Goal: Obtain resource: Obtain resource

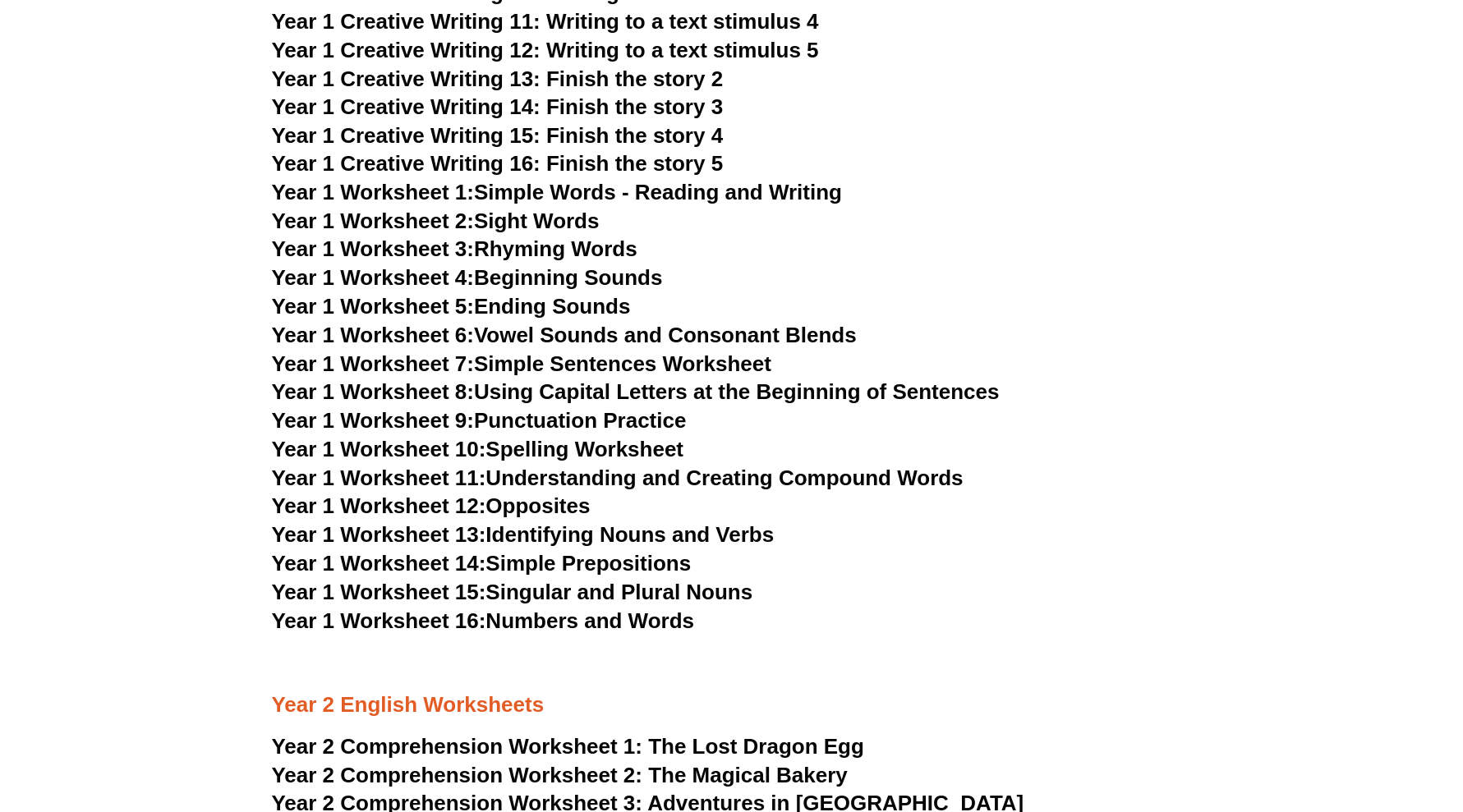
scroll to position [2773, 0]
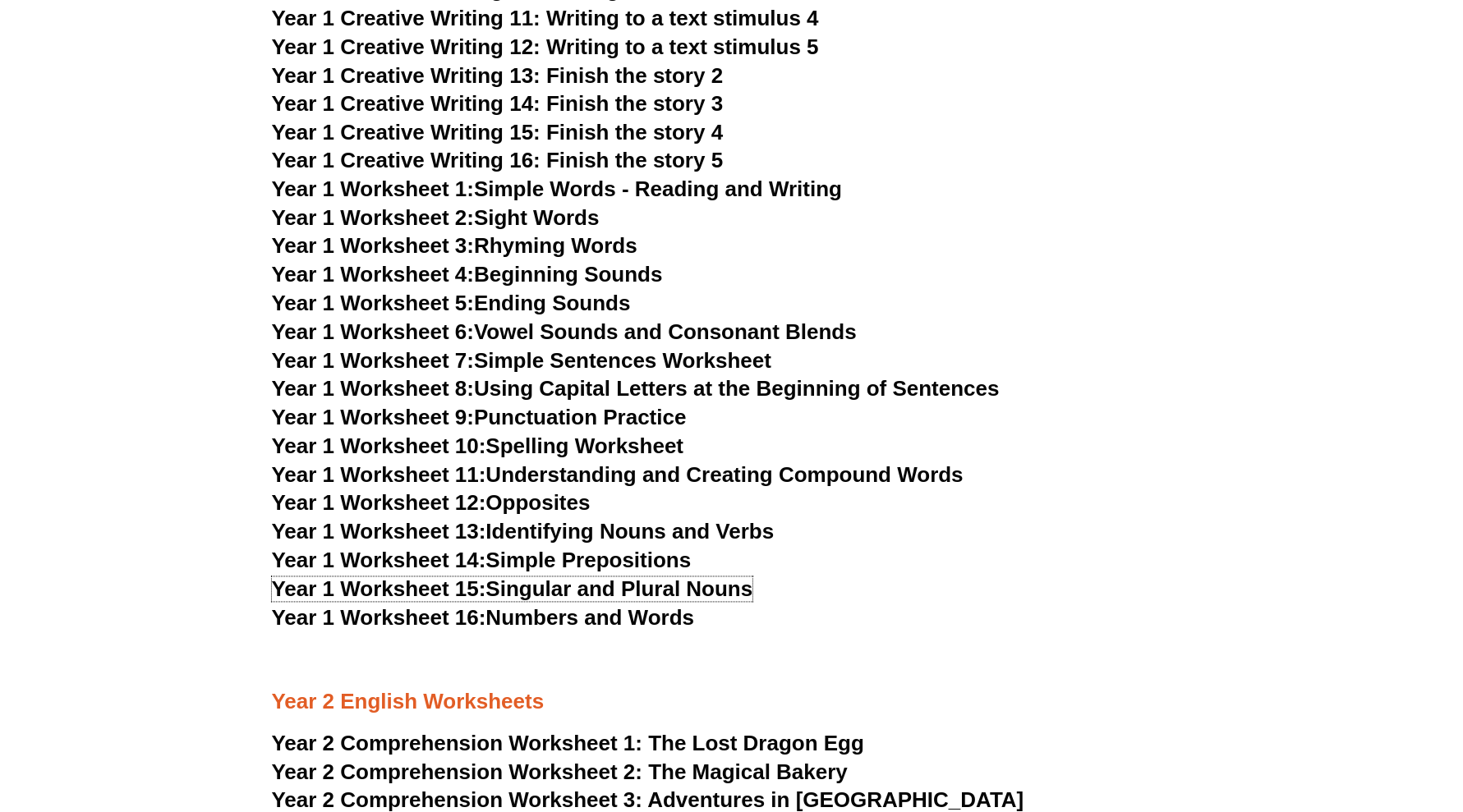
click at [741, 593] on link "Year 1 Worksheet 15: Singular and Plural Nouns" at bounding box center [512, 590] width 481 height 25
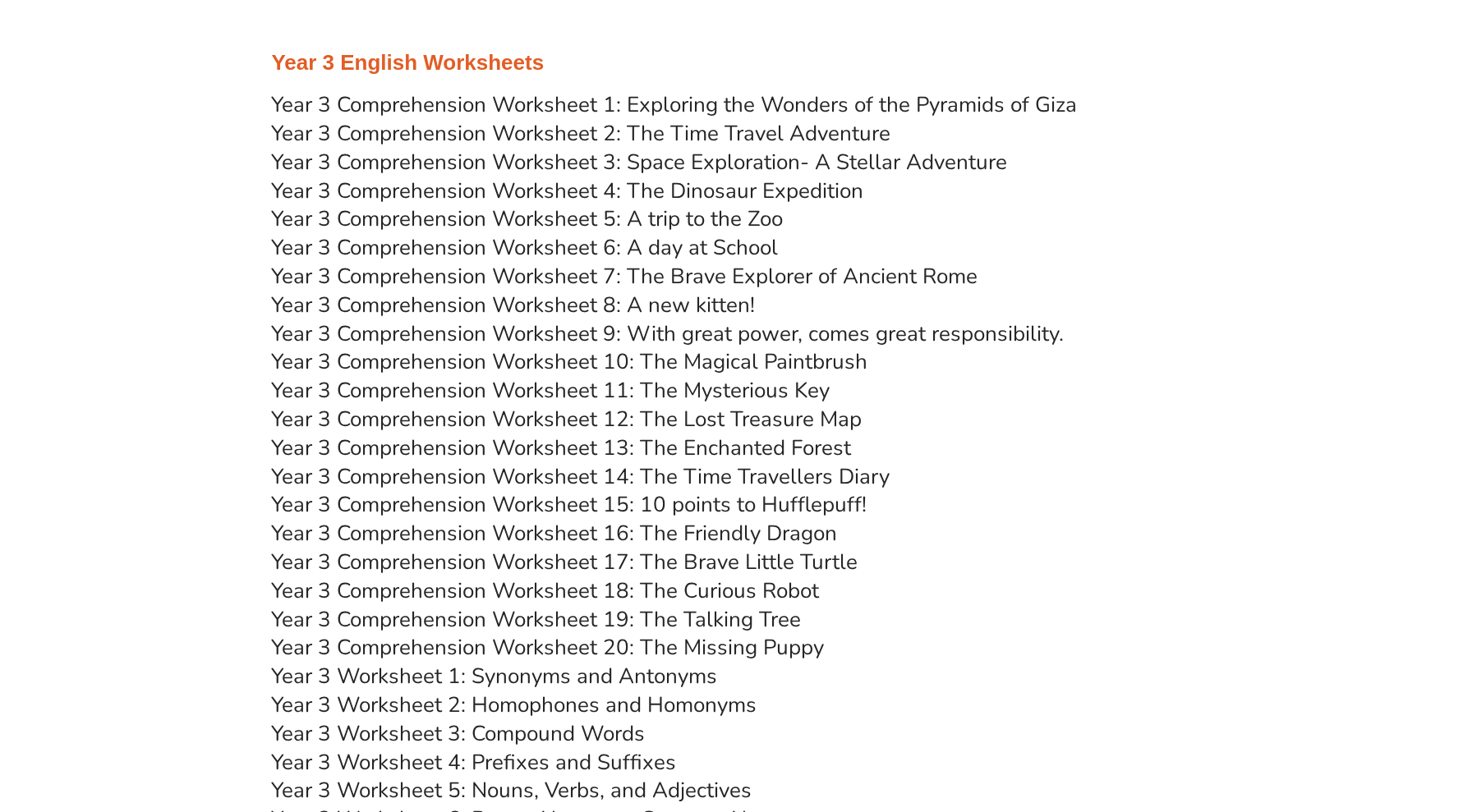
scroll to position [4614, 0]
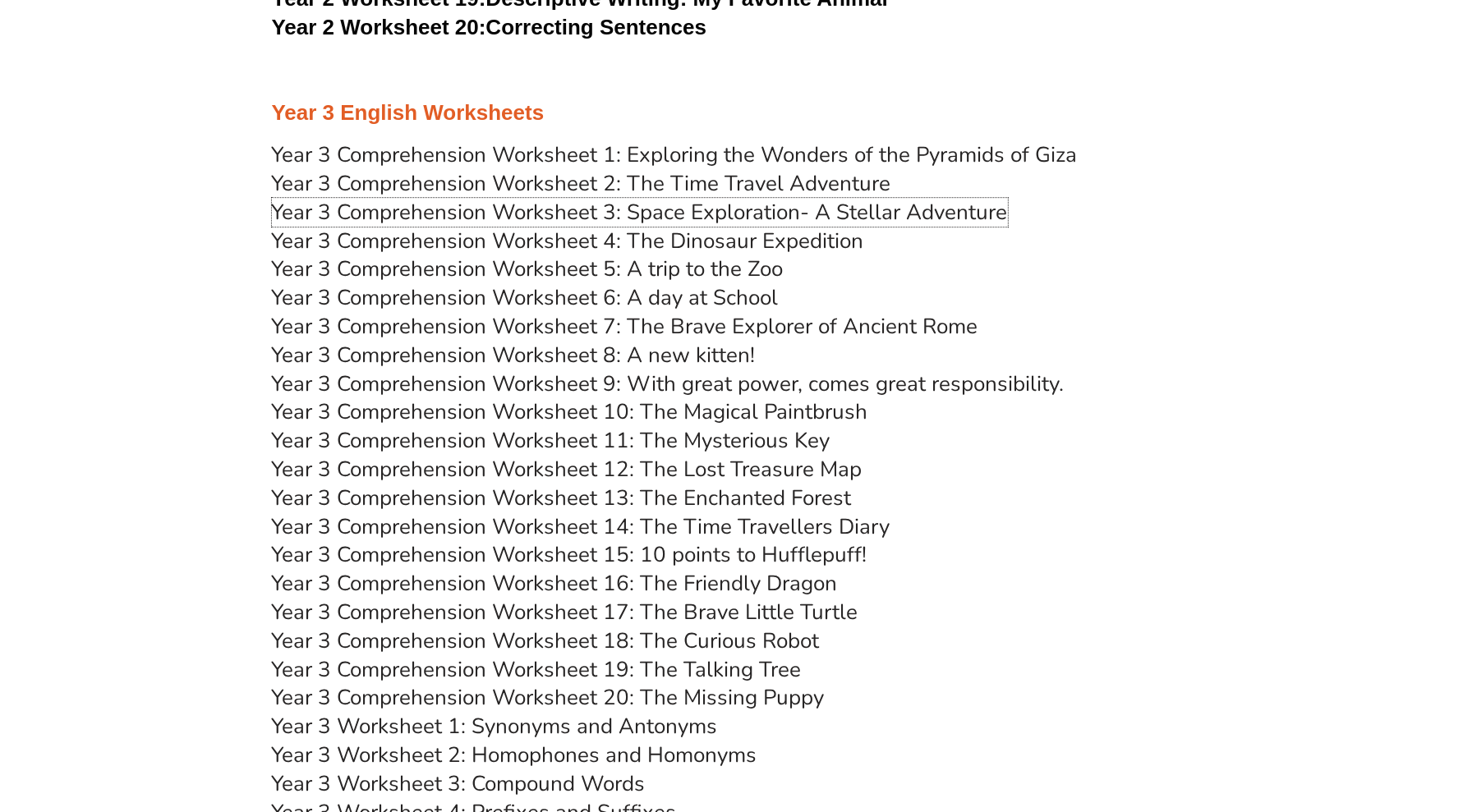
click at [745, 212] on link "Year 3 Comprehension Worksheet 3: Space Exploration- A Stellar Adventure" at bounding box center [640, 212] width 736 height 28
click at [678, 397] on link "Year 3 Comprehension Worksheet 10: The Magical Paintbrush" at bounding box center [570, 412] width 597 height 28
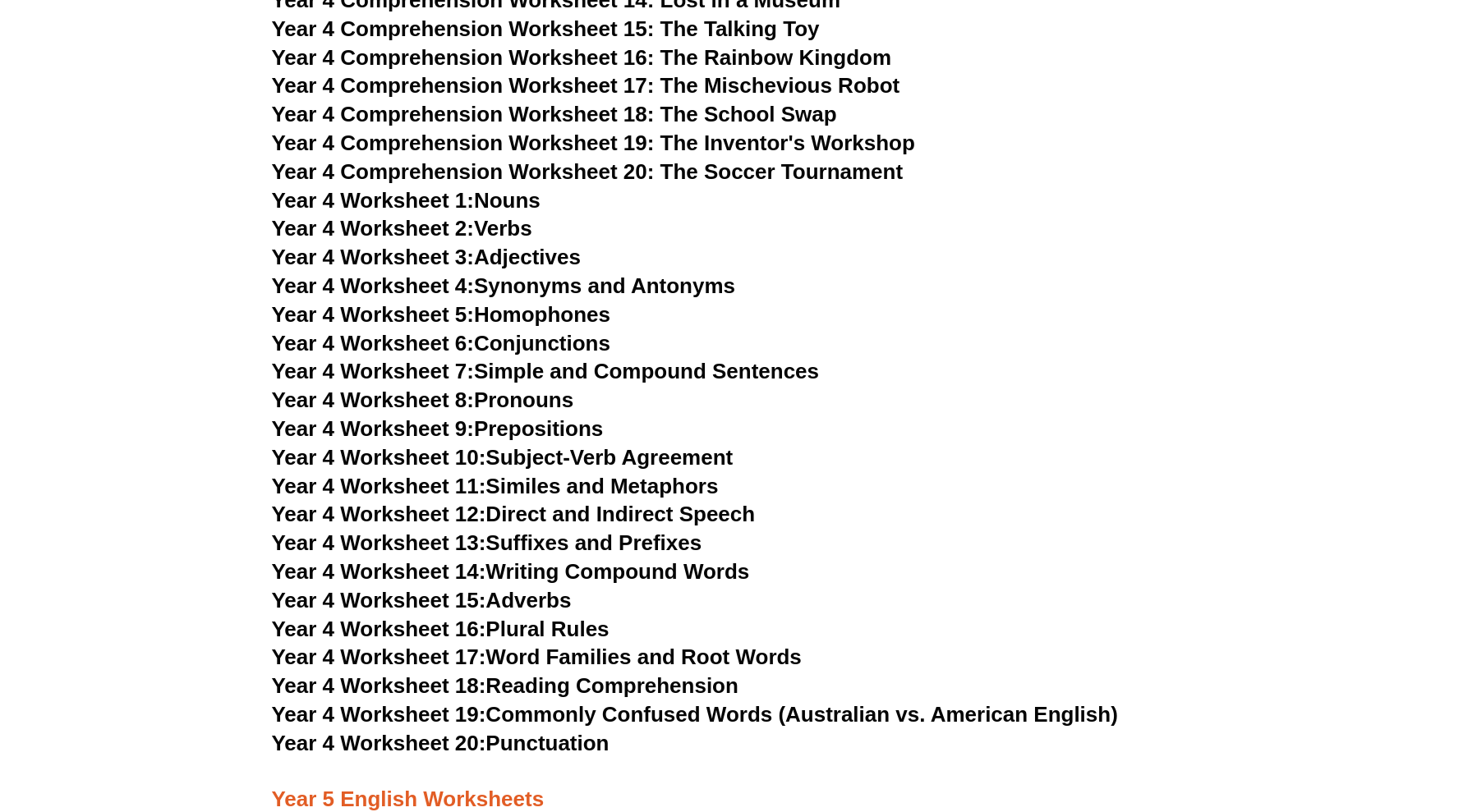
scroll to position [6360, 0]
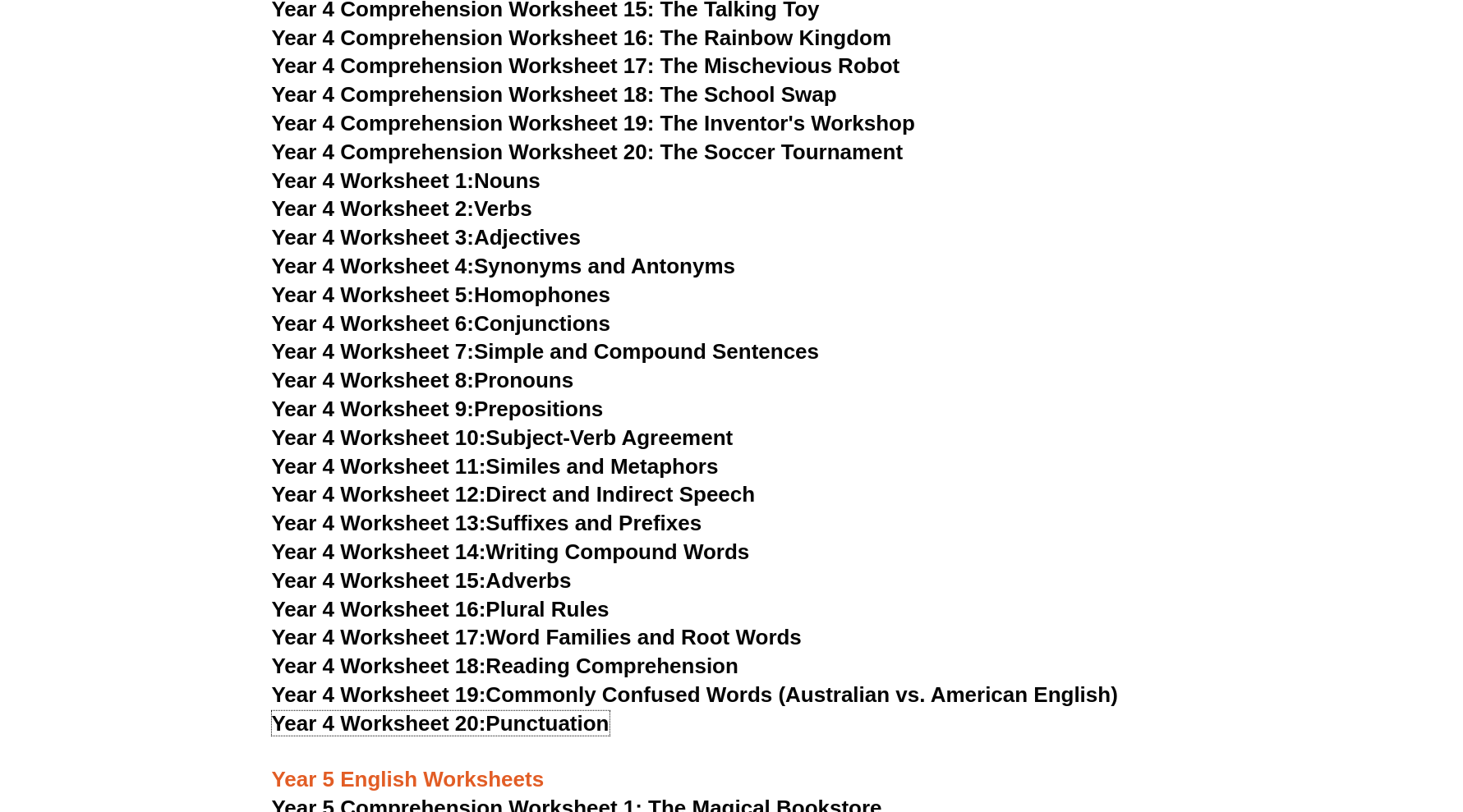
click at [526, 721] on link "Year 4 Worksheet 20: Punctuation" at bounding box center [441, 724] width 338 height 25
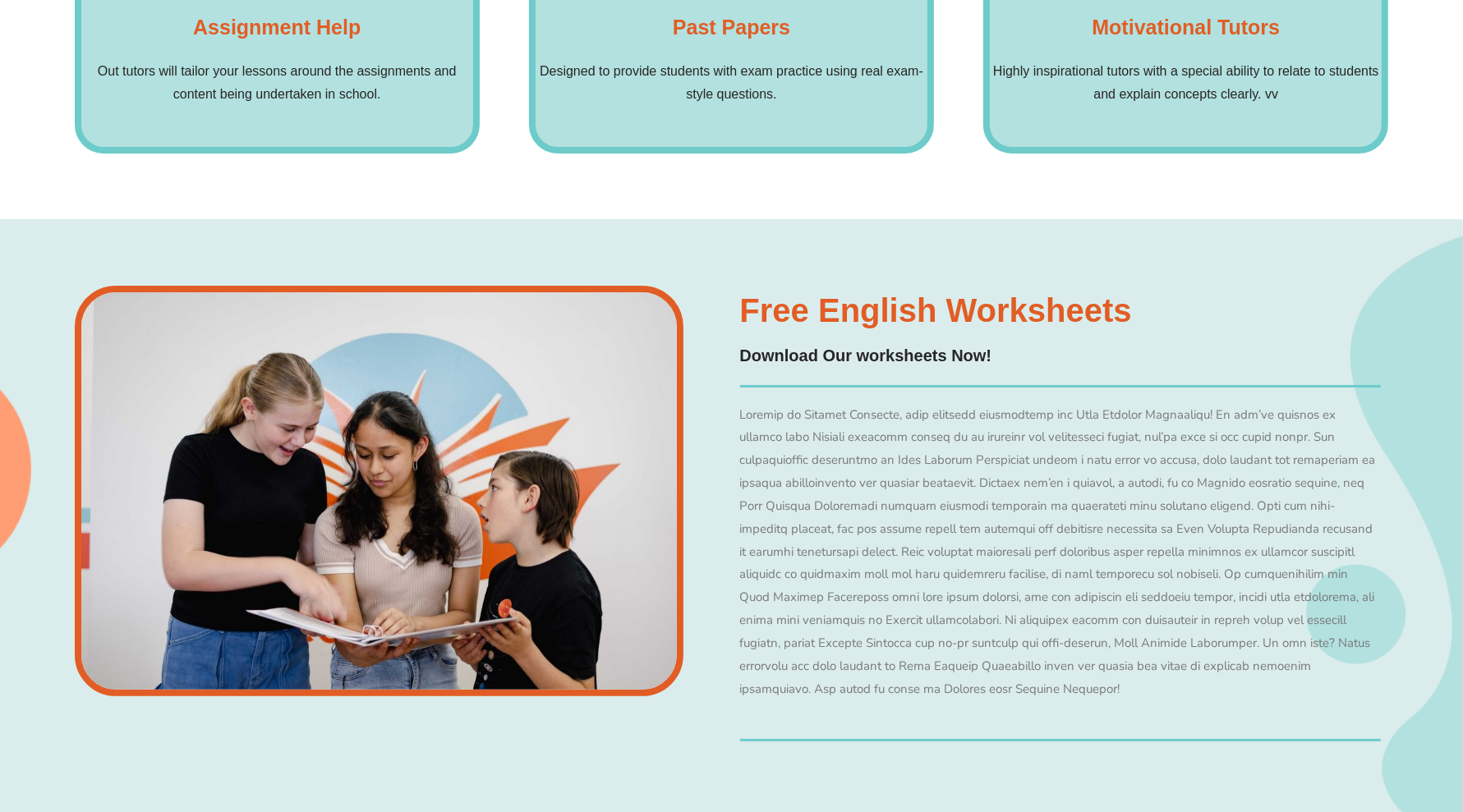
scroll to position [11494, 0]
